Goal: Find specific page/section: Find specific page/section

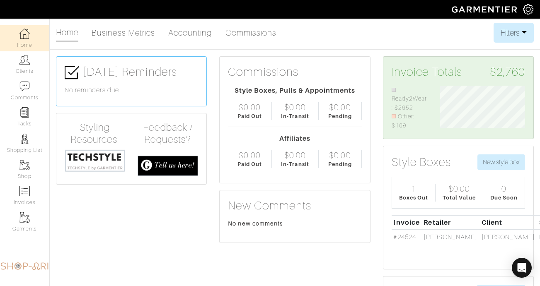
scroll to position [45, 97]
click at [10, 70] on link "Clients" at bounding box center [24, 64] width 49 height 26
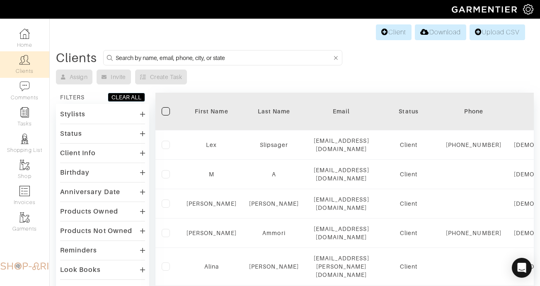
click at [200, 62] on input at bounding box center [224, 58] width 216 height 10
type input "mariel"
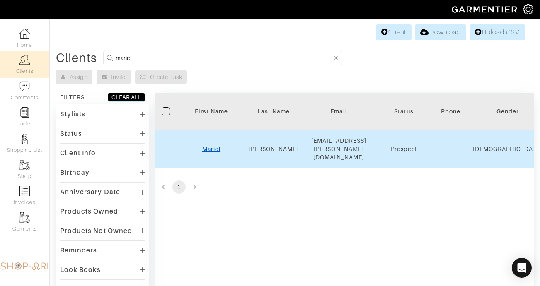
click at [202, 146] on link "Mariel" at bounding box center [211, 149] width 18 height 7
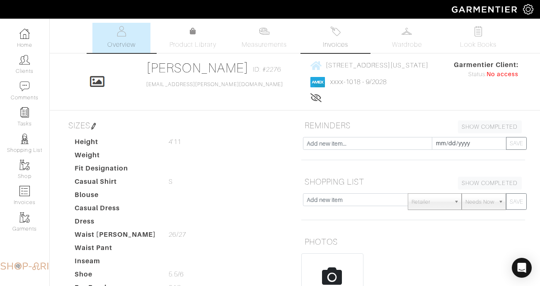
click at [343, 50] on link "Invoices" at bounding box center [336, 38] width 58 height 30
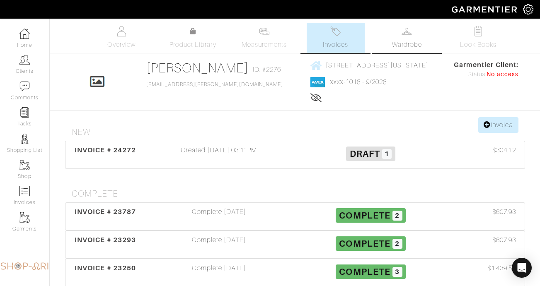
click at [400, 40] on span "Wardrobe" at bounding box center [407, 45] width 30 height 10
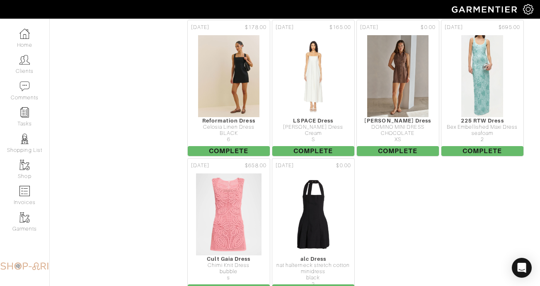
scroll to position [1183, 0]
